Goal: Task Accomplishment & Management: Manage account settings

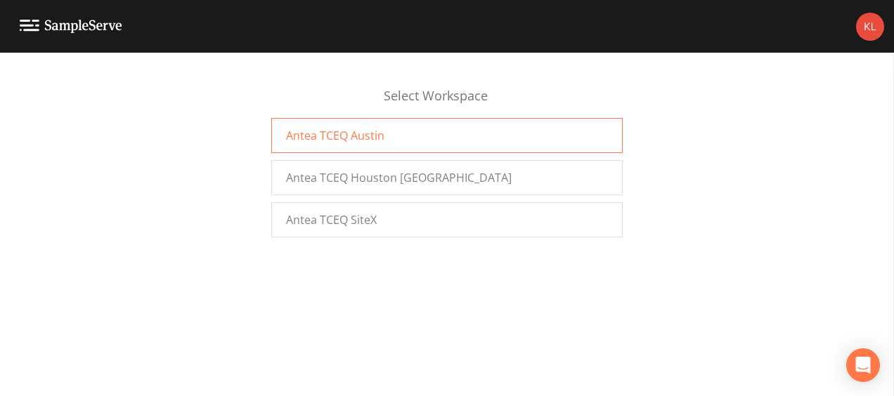
click at [445, 141] on div "Antea TCEQ Austin" at bounding box center [446, 135] width 351 height 35
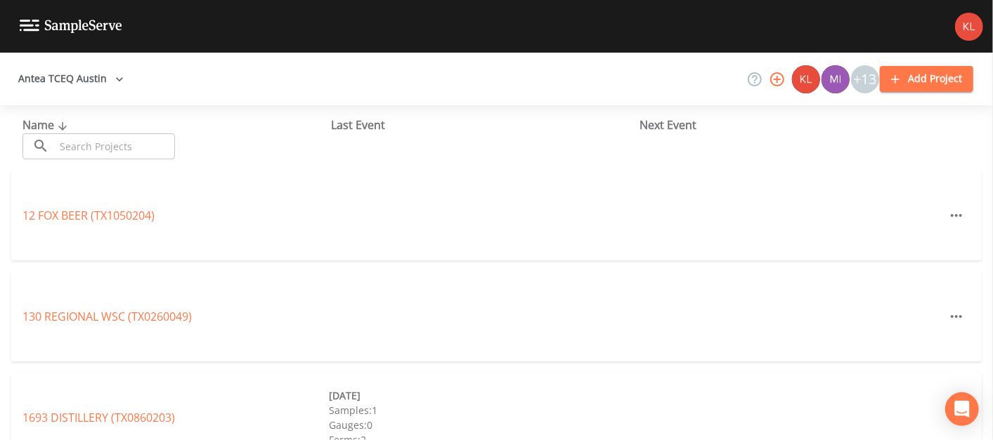
click at [119, 144] on input "text" at bounding box center [115, 146] width 120 height 26
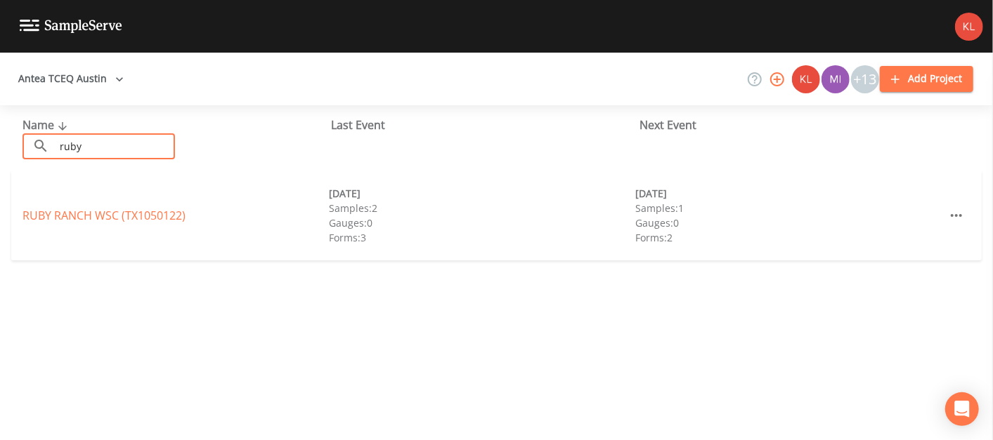
type input "ruby"
click at [97, 228] on div "[GEOGRAPHIC_DATA] (TX1050122) [DATE] Samples: 2 Gauges: 0 Forms: 3 [DATE] Sampl…" at bounding box center [496, 216] width 970 height 90
click at [100, 218] on link "[GEOGRAPHIC_DATA] (TX1050122)" at bounding box center [103, 215] width 163 height 15
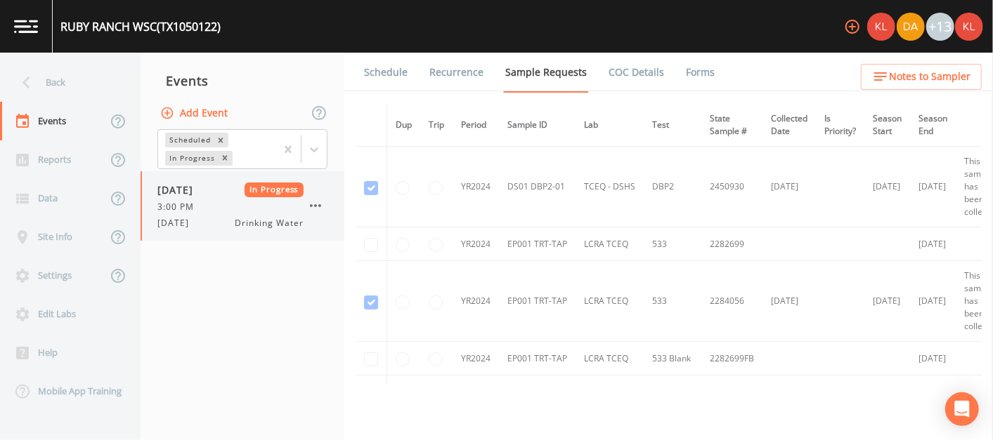
click at [315, 204] on icon "button" at bounding box center [315, 205] width 11 height 3
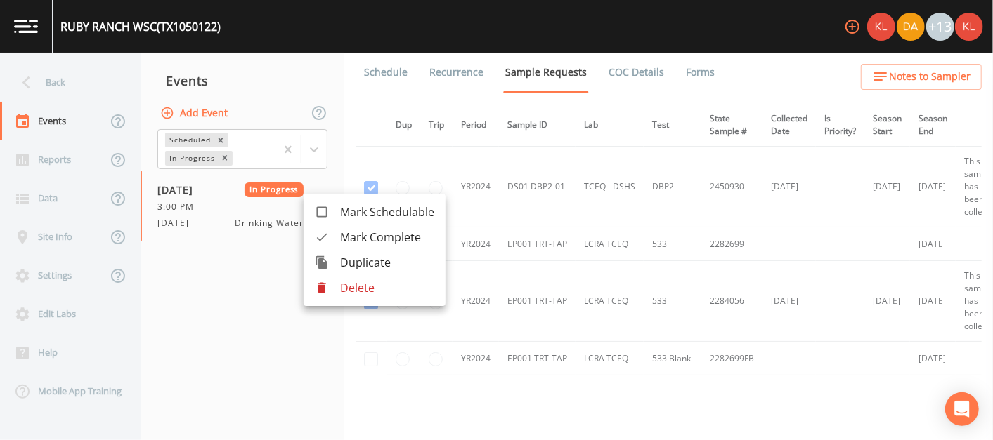
click at [353, 282] on p "Delete" at bounding box center [387, 288] width 94 height 17
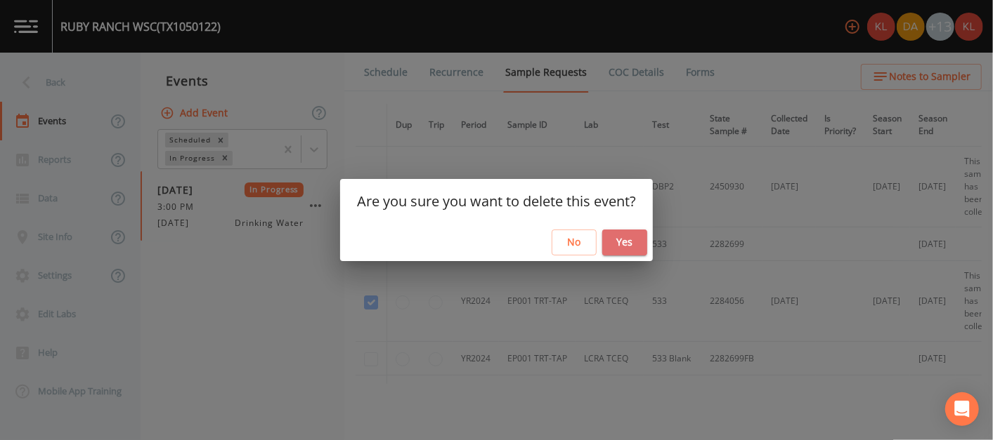
click at [617, 247] on button "Yes" at bounding box center [624, 243] width 45 height 26
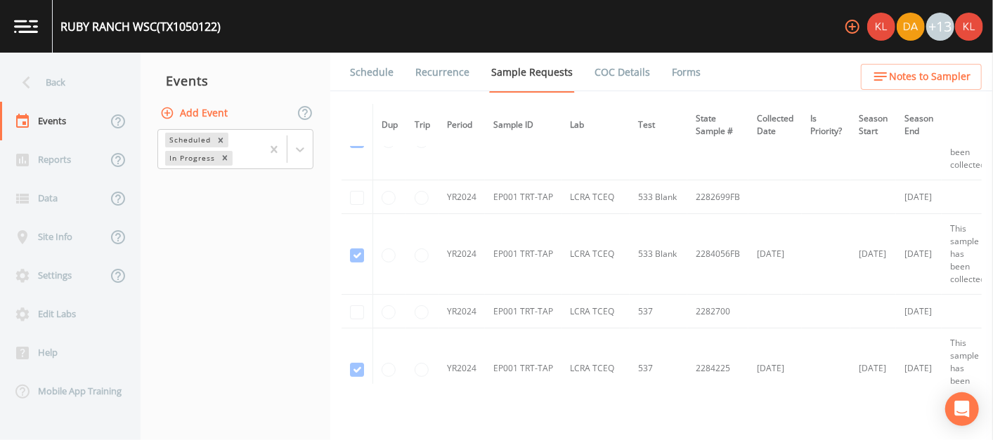
scroll to position [160, 0]
click at [202, 114] on button "Add Event" at bounding box center [195, 113] width 76 height 26
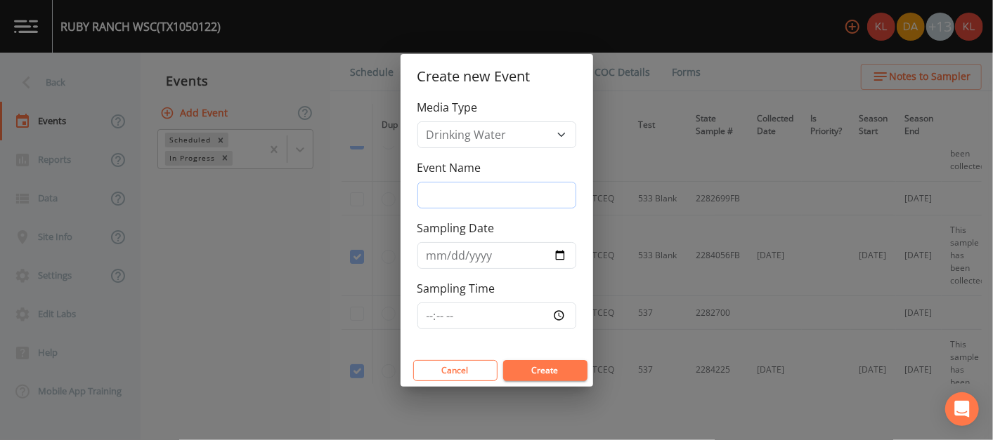
click at [501, 196] on input "Event Name" at bounding box center [496, 195] width 159 height 27
type input "[DATE]"
click at [566, 251] on input "[DATE]" at bounding box center [496, 255] width 159 height 27
type input "[DATE]"
click at [502, 197] on input "[DATE]" at bounding box center [496, 195] width 159 height 27
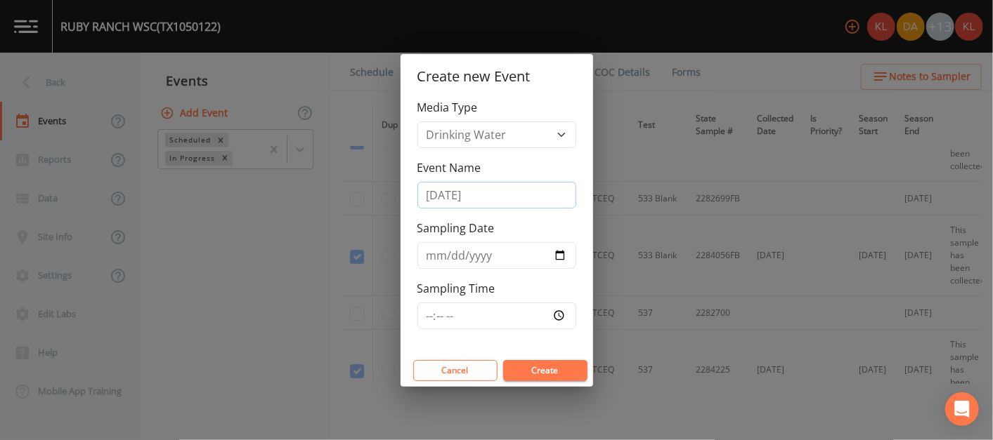
click at [451, 198] on input "[DATE]" at bounding box center [496, 195] width 159 height 27
type input "[DATE]"
click at [544, 371] on button "Create" at bounding box center [545, 370] width 84 height 21
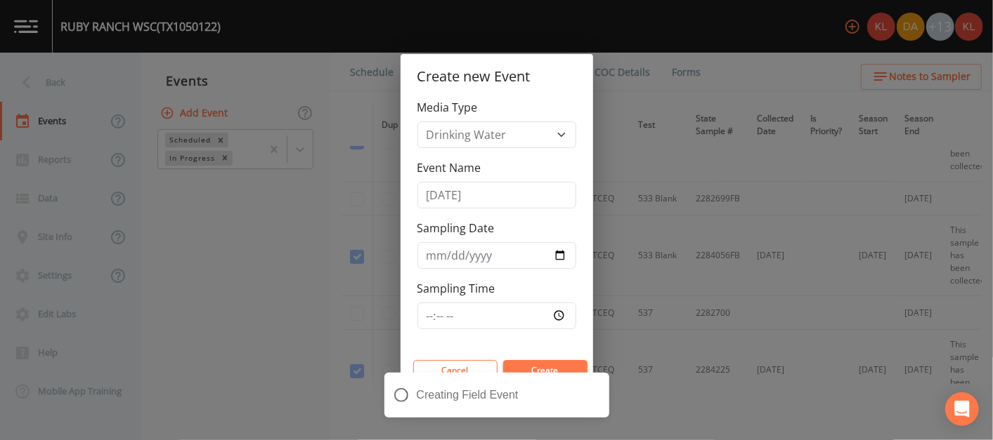
drag, startPoint x: 468, startPoint y: 335, endPoint x: 875, endPoint y: 464, distance: 426.6
click at [875, 440] on html "[GEOGRAPHIC_DATA] (TX1050122) +13 Back Events Reports Data Site Info Settings E…" at bounding box center [496, 220] width 993 height 440
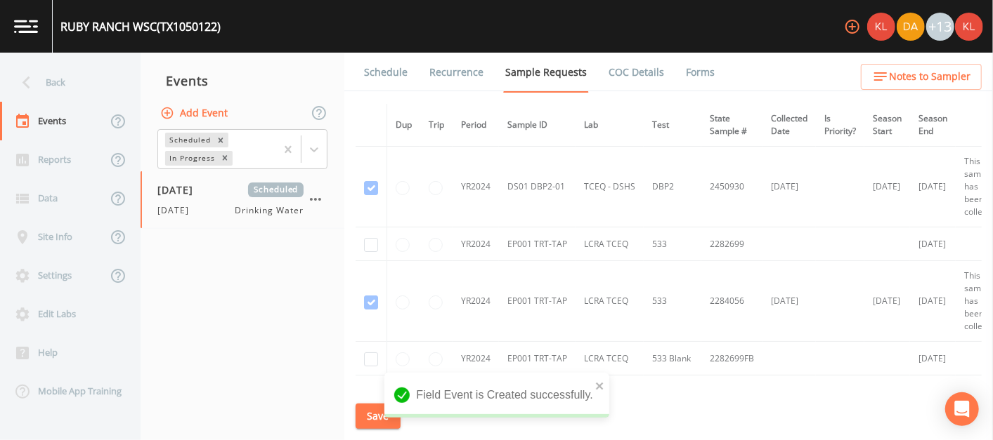
click at [267, 320] on nav "Events Add Event Scheduled In Progress [DATE] Scheduled [DATE] Drinking Water" at bounding box center [243, 247] width 204 height 388
click at [378, 65] on link "Schedule" at bounding box center [386, 72] width 48 height 39
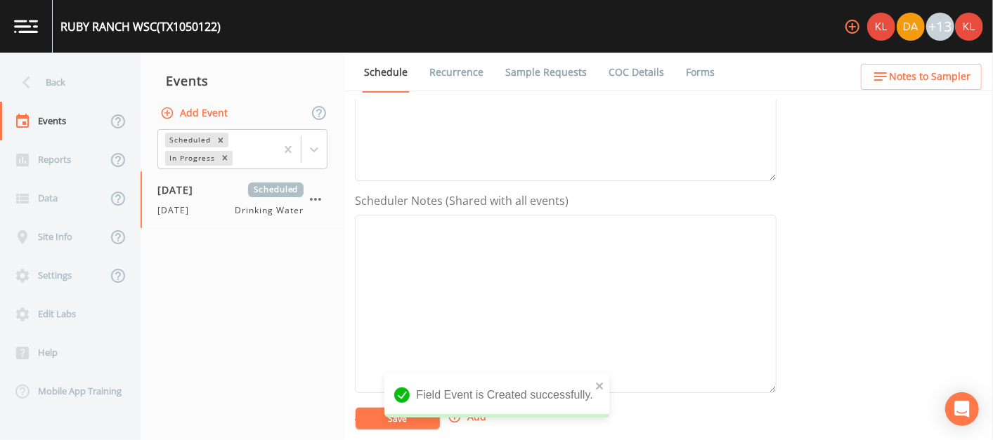
scroll to position [549, 0]
click at [451, 157] on button "Add" at bounding box center [468, 170] width 47 height 26
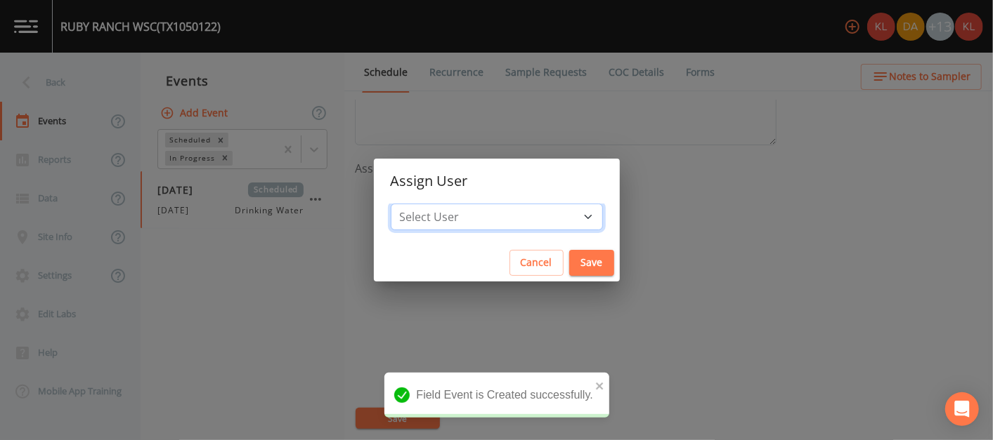
click at [484, 219] on select "Select User [PERSON_NAME] [PERSON_NAME] [PERSON_NAME] [PERSON_NAME] [PERSON_NAM…" at bounding box center [497, 217] width 212 height 27
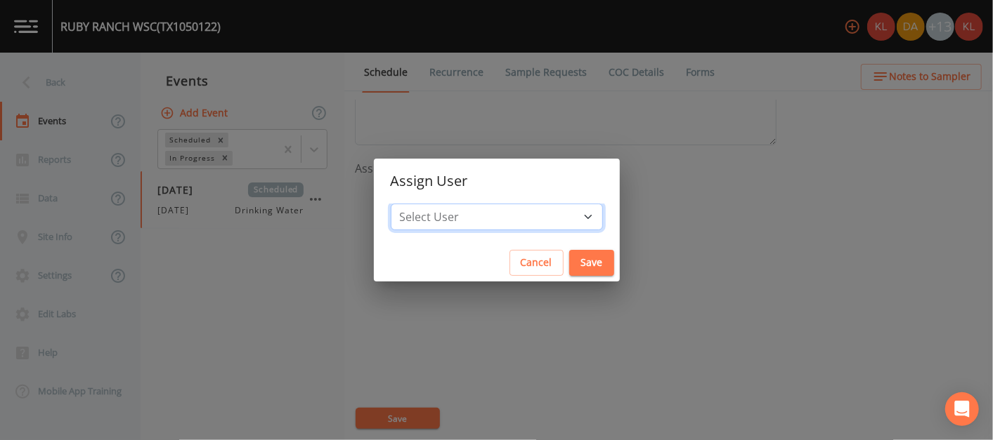
select select "cc3a99b6-42a3-44aa-bed9-88599eb009c7"
click at [435, 204] on select "Select User [PERSON_NAME] [PERSON_NAME] [PERSON_NAME] [PERSON_NAME] [PERSON_NAM…" at bounding box center [497, 217] width 212 height 27
click at [569, 261] on button "Save" at bounding box center [591, 263] width 45 height 26
select select
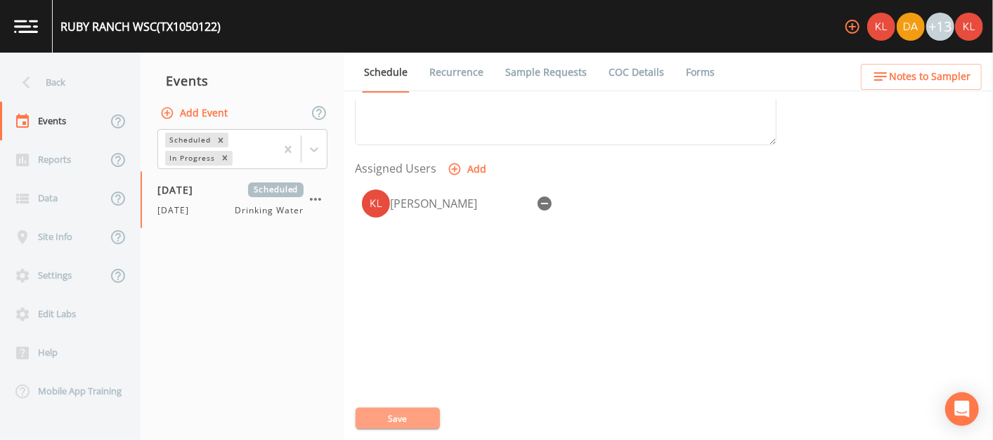
click at [422, 419] on button "Save" at bounding box center [397, 418] width 84 height 21
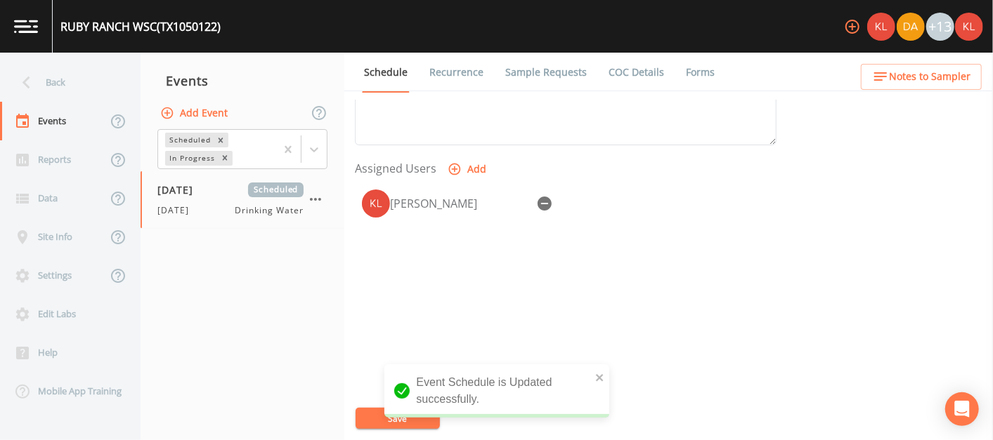
click at [19, 24] on img at bounding box center [26, 26] width 24 height 13
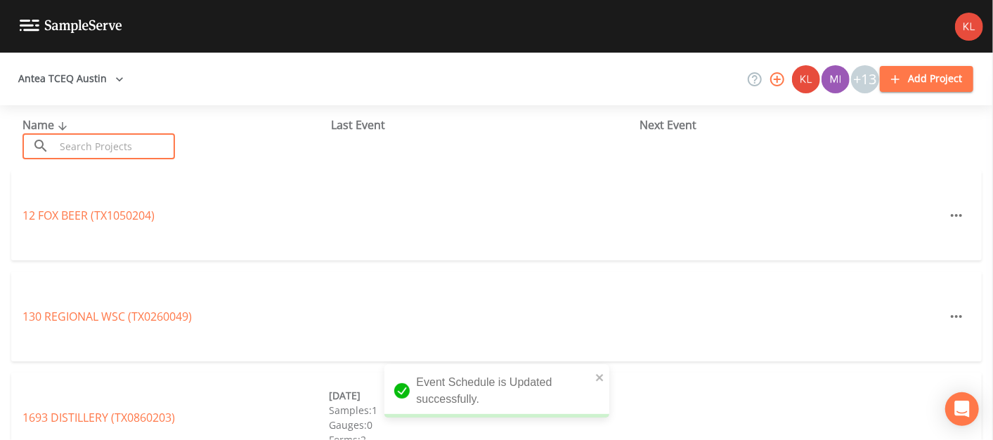
click at [137, 152] on input "text" at bounding box center [115, 146] width 120 height 26
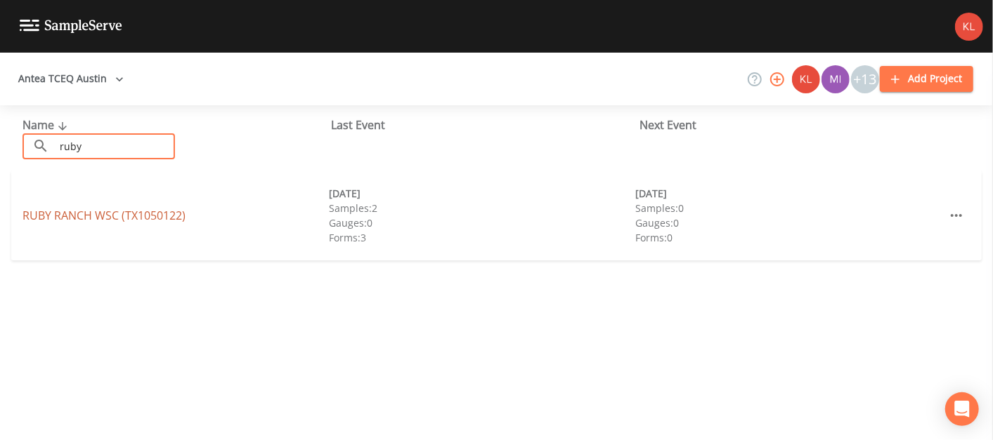
type input "ruby"
click at [133, 218] on link "[GEOGRAPHIC_DATA] (TX1050122)" at bounding box center [103, 215] width 163 height 15
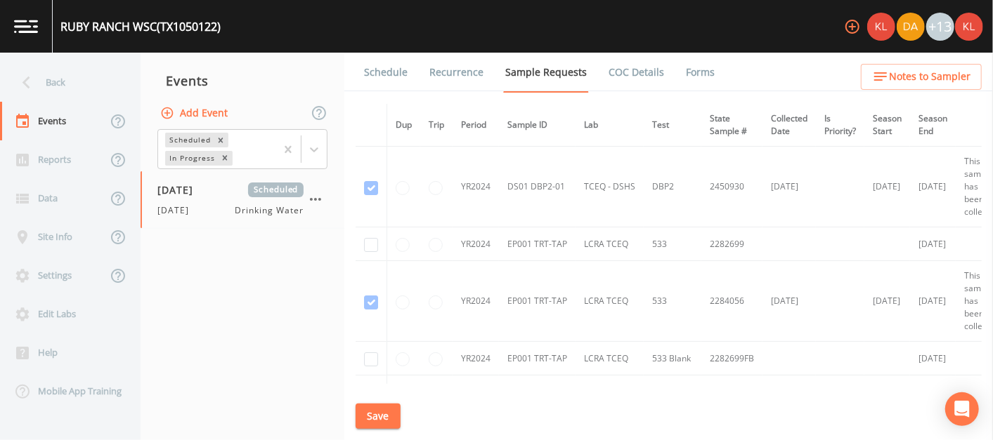
click at [41, 43] on link at bounding box center [26, 26] width 53 height 53
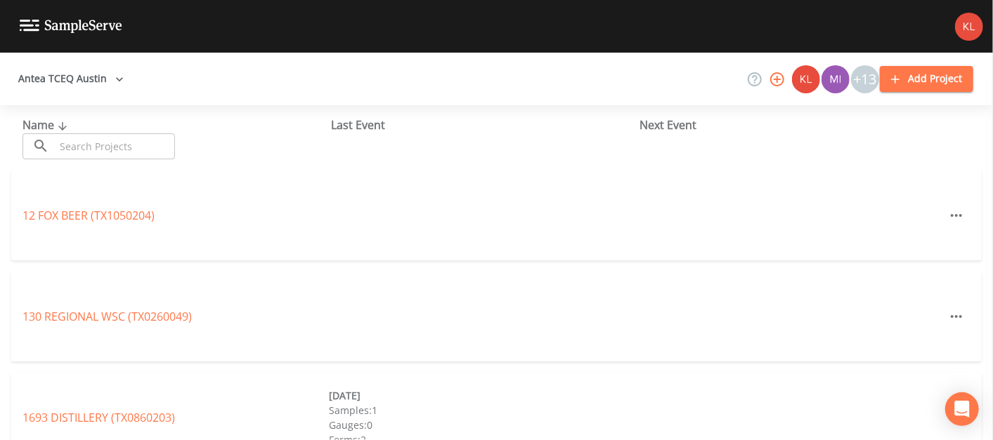
click at [109, 152] on input "text" at bounding box center [115, 146] width 120 height 26
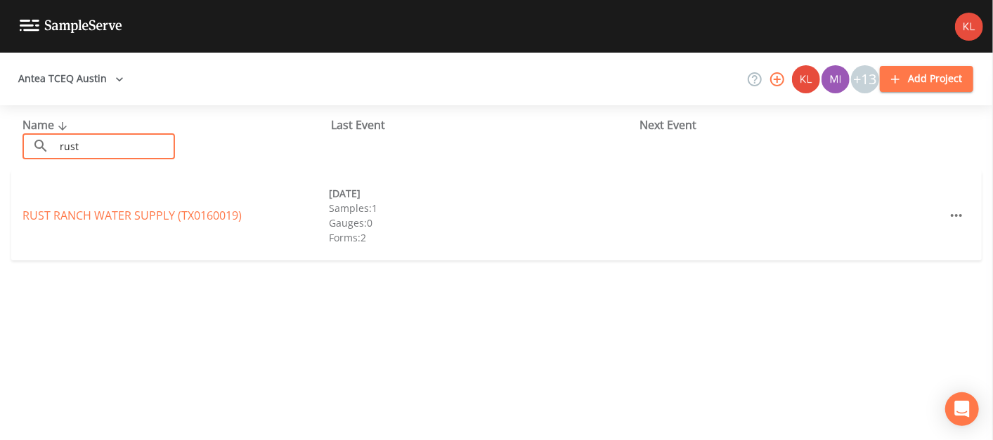
type input "rust ran"
click at [139, 221] on link "RUST RANCH WATER SUPPLY (TX0160019)" at bounding box center [131, 215] width 219 height 15
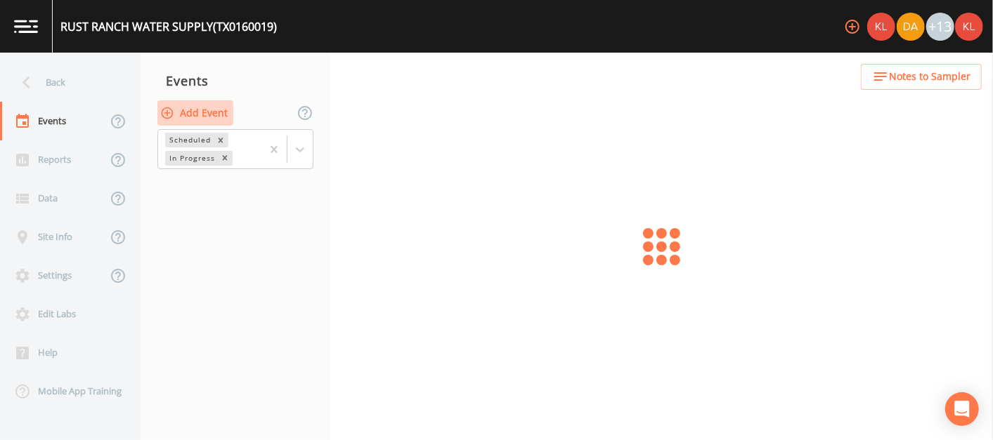
click at [214, 106] on button "Add Event" at bounding box center [195, 113] width 76 height 26
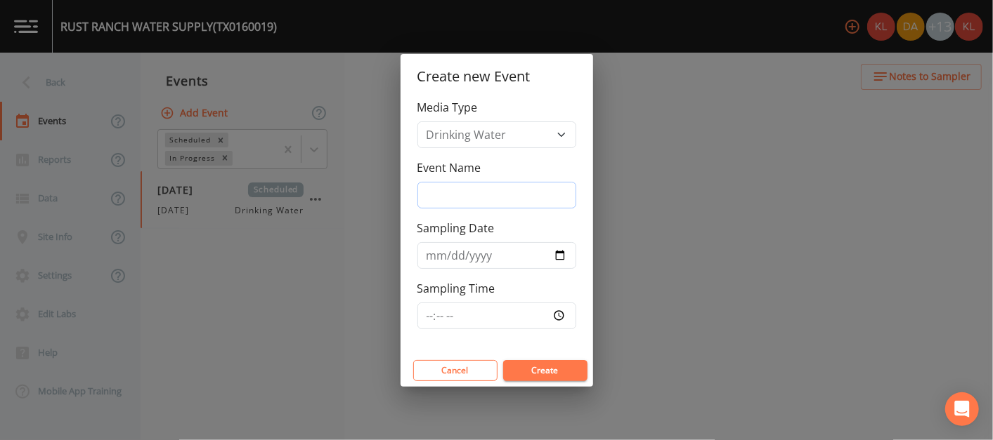
click at [493, 186] on input "Event Name" at bounding box center [496, 195] width 159 height 27
click at [509, 185] on input "Event Name" at bounding box center [496, 195] width 159 height 27
type input "[DATE]"
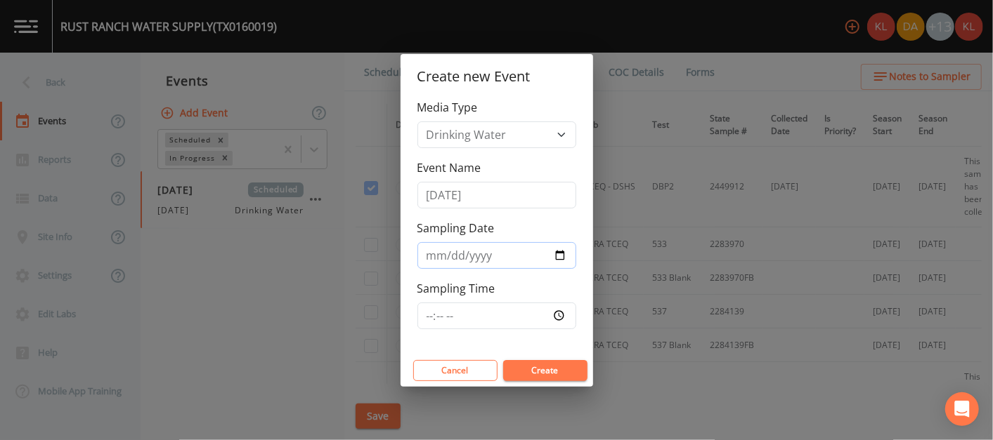
type input "[DATE]"
click at [557, 372] on button "Create" at bounding box center [545, 370] width 84 height 21
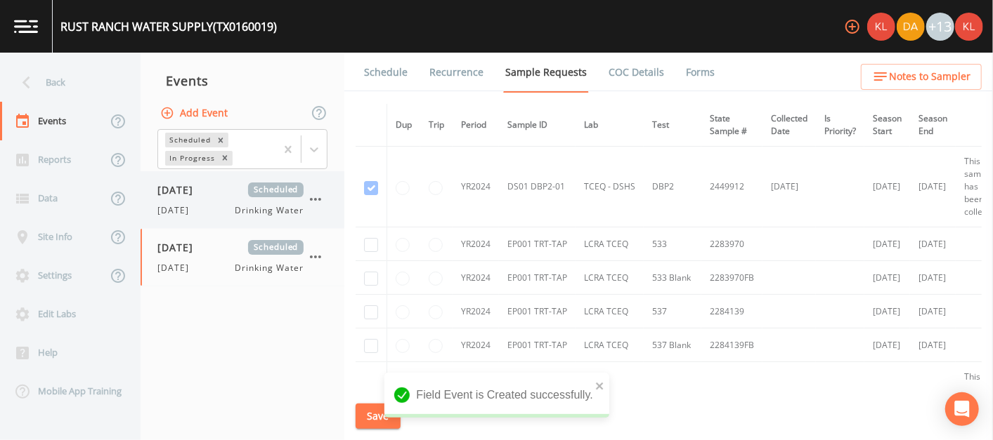
click at [256, 211] on span "Drinking Water" at bounding box center [269, 210] width 68 height 13
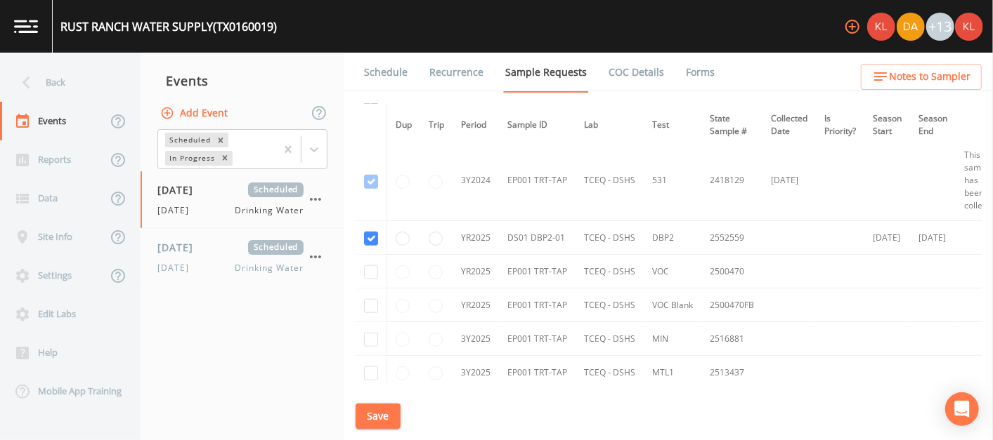
scroll to position [787, 0]
click at [378, 407] on button "Save" at bounding box center [377, 417] width 45 height 26
click at [378, 64] on link "Schedule" at bounding box center [386, 72] width 48 height 39
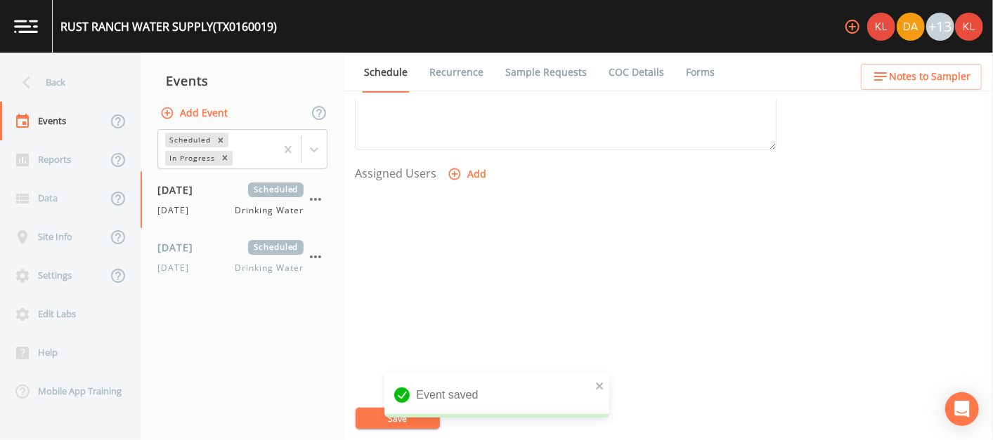
scroll to position [546, 0]
click at [461, 167] on button "Add" at bounding box center [468, 172] width 47 height 26
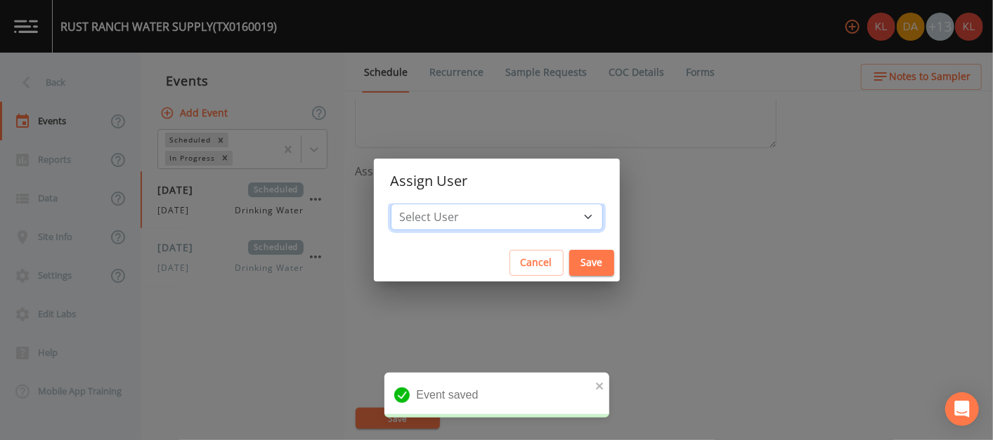
click at [487, 204] on select "Select User [PERSON_NAME] [PERSON_NAME] [PERSON_NAME] [PERSON_NAME] [PERSON_NAM…" at bounding box center [497, 217] width 212 height 27
select select "cc3a99b6-42a3-44aa-bed9-88599eb009c7"
click at [435, 204] on select "Select User [PERSON_NAME] [PERSON_NAME] [PERSON_NAME] [PERSON_NAME] [PERSON_NAM…" at bounding box center [497, 217] width 212 height 27
click at [569, 254] on button "Save" at bounding box center [591, 263] width 45 height 26
select select
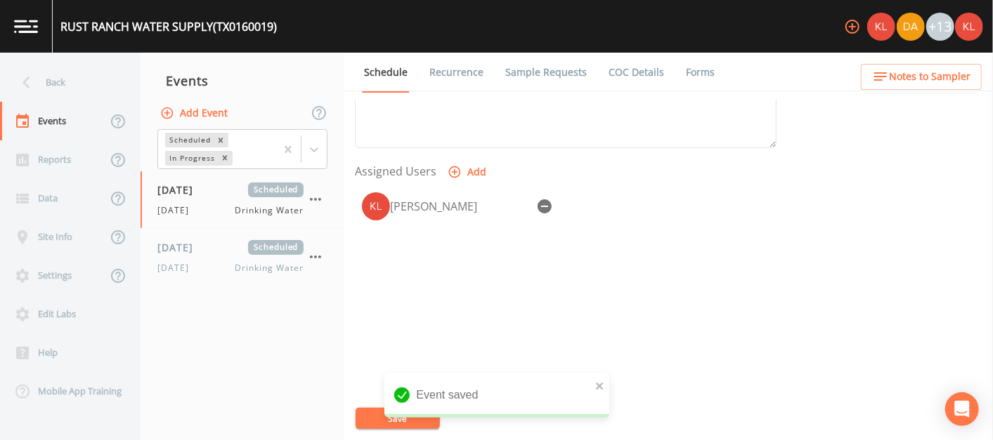
click at [375, 417] on button "Save" at bounding box center [397, 418] width 84 height 21
click at [24, 27] on img at bounding box center [26, 26] width 24 height 13
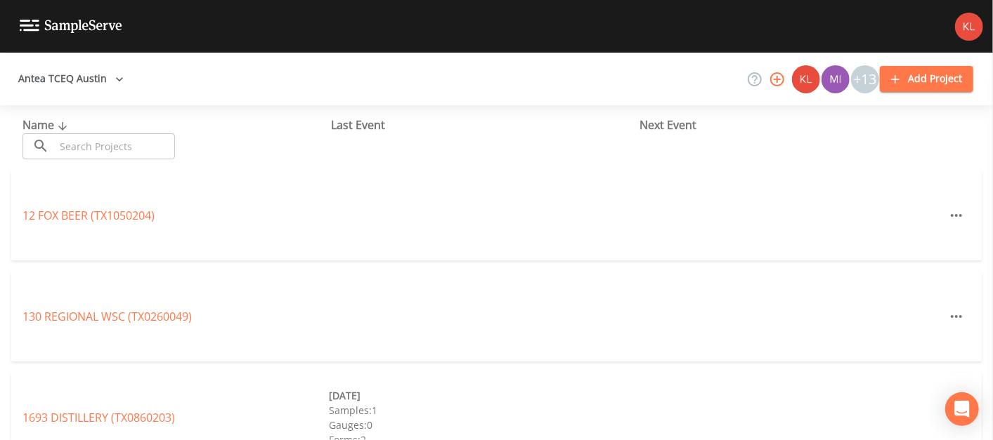
click at [130, 150] on input "text" at bounding box center [115, 146] width 120 height 26
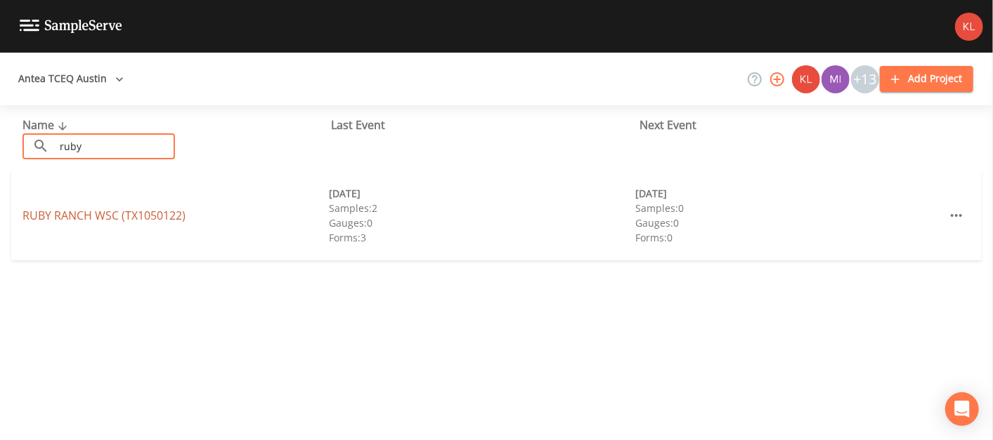
type input "ruby"
click at [44, 218] on link "[GEOGRAPHIC_DATA] (TX1050122)" at bounding box center [103, 215] width 163 height 15
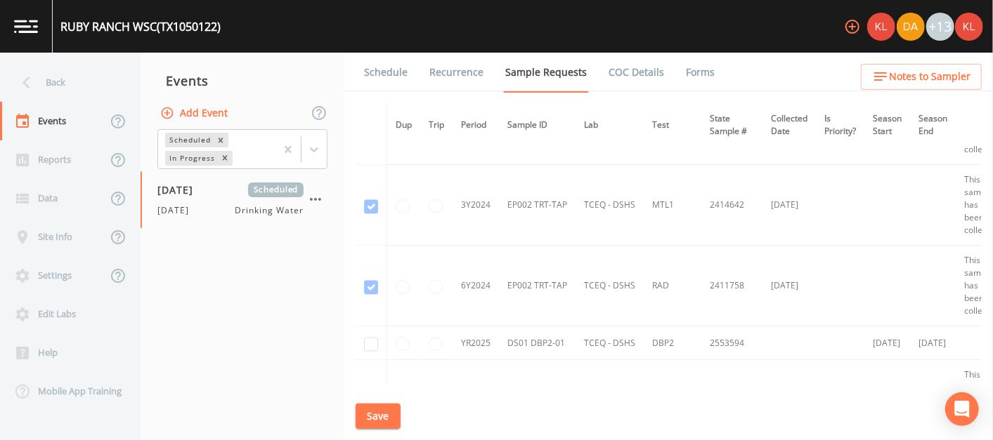
scroll to position [1650, 0]
click at [374, 339] on input "checkbox" at bounding box center [371, 346] width 14 height 14
checkbox input "true"
click at [368, 418] on button "Save" at bounding box center [377, 417] width 45 height 26
